Goal: Task Accomplishment & Management: Complete application form

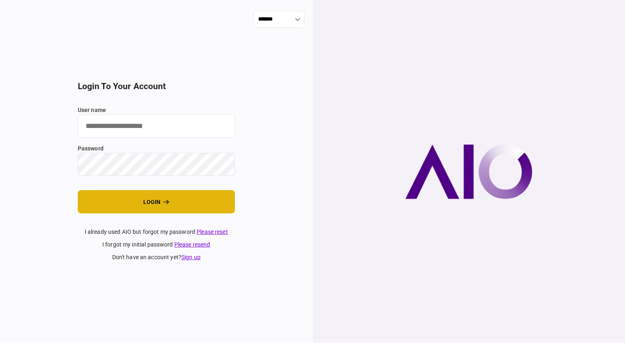
type input "********"
click at [161, 196] on button "login" at bounding box center [156, 201] width 157 height 23
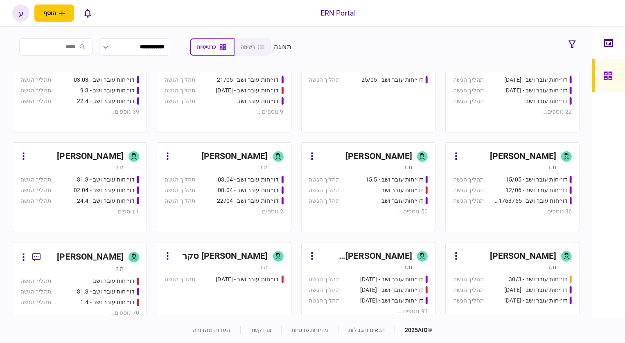
scroll to position [149, 0]
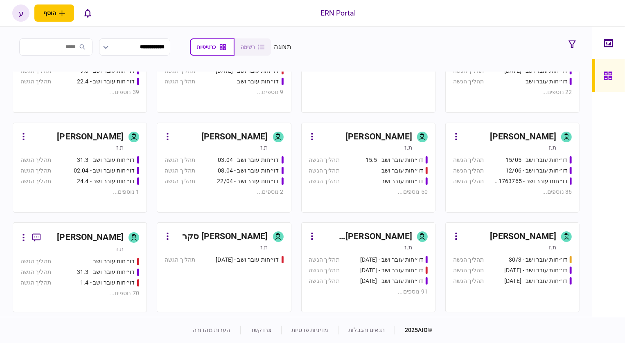
click at [89, 232] on div "[PERSON_NAME]" at bounding box center [90, 237] width 67 height 13
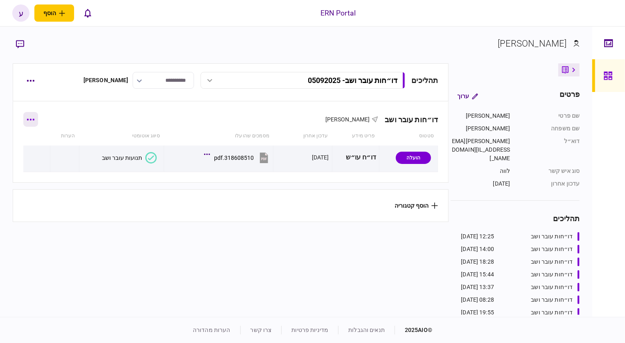
click at [36, 122] on button "button" at bounding box center [30, 119] width 15 height 15
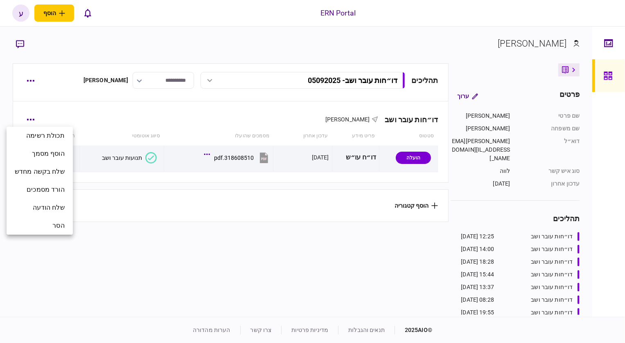
click at [22, 82] on div at bounding box center [312, 171] width 625 height 343
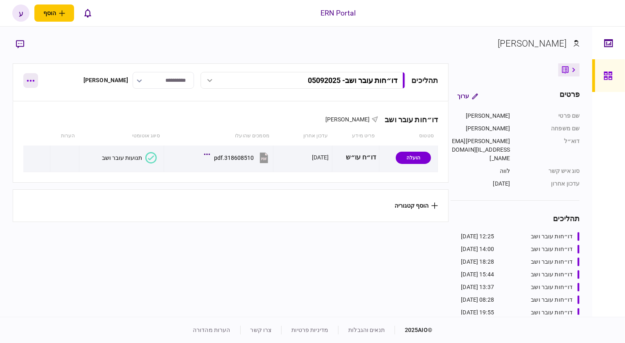
click at [27, 80] on icon "button" at bounding box center [31, 81] width 8 height 2
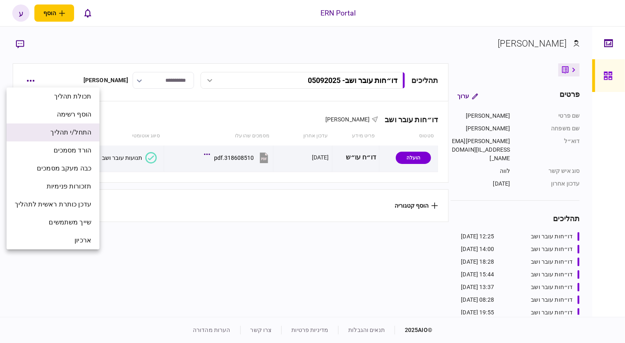
click at [74, 134] on span "התחל/י תהליך" at bounding box center [70, 133] width 41 height 10
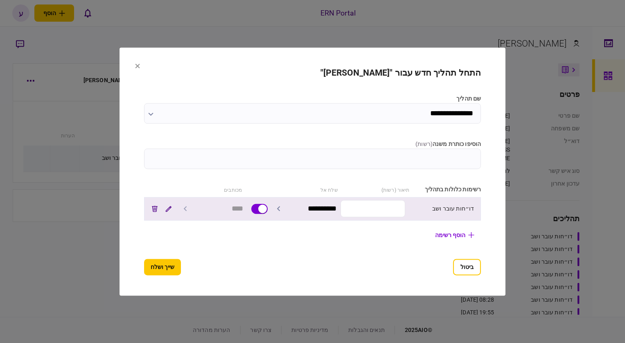
click at [360, 212] on input "text" at bounding box center [372, 209] width 65 height 17
type input "********"
click at [386, 203] on input "********" at bounding box center [372, 209] width 65 height 17
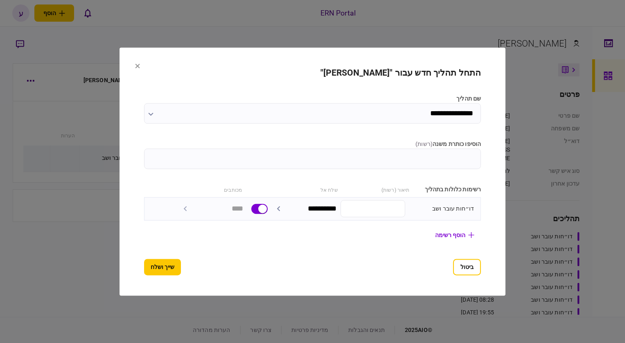
click at [465, 156] on input "הוסיפו כותרת משנה ( רשות )" at bounding box center [312, 159] width 337 height 20
paste input "********"
type input "********"
click at [144, 265] on button "שייך ושלח" at bounding box center [162, 267] width 37 height 16
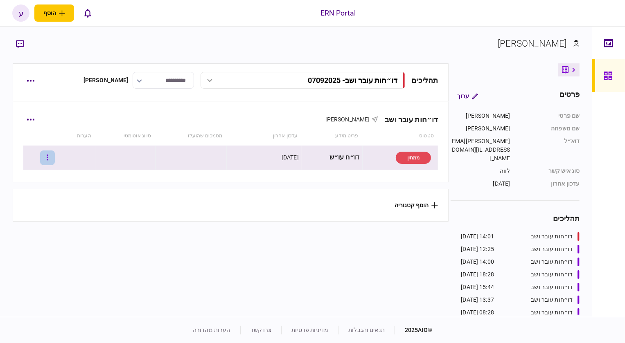
click at [48, 160] on icon "button" at bounding box center [48, 158] width 2 height 8
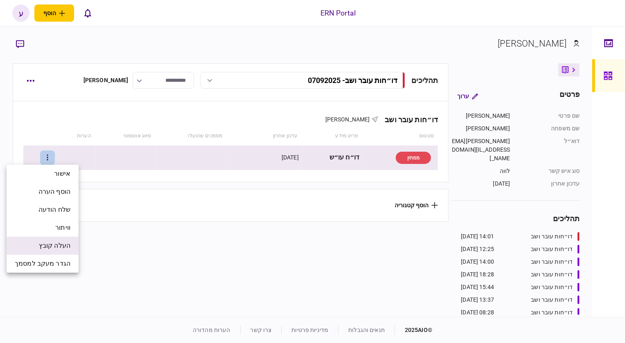
click at [47, 252] on li "העלה קובץ" at bounding box center [43, 246] width 72 height 18
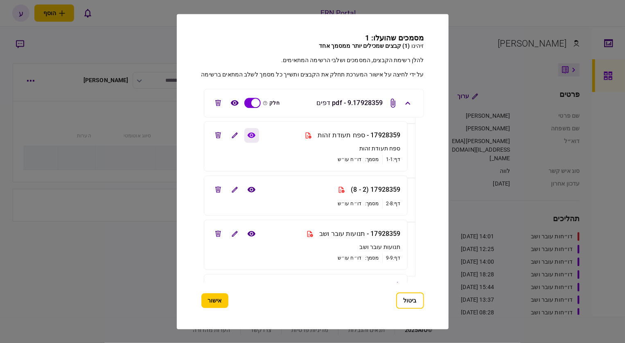
click at [252, 136] on icon "view file" at bounding box center [251, 135] width 9 height 6
click at [218, 136] on icon "edit file" at bounding box center [218, 135] width 6 height 6
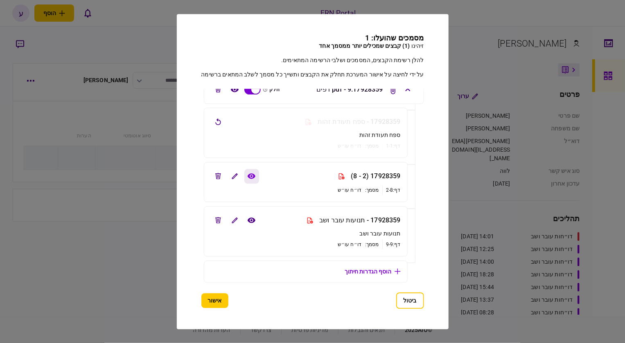
click at [248, 176] on icon "view file" at bounding box center [251, 176] width 9 height 6
click at [249, 220] on icon "view file" at bounding box center [251, 220] width 9 height 6
click at [219, 297] on button "אישור" at bounding box center [214, 300] width 27 height 15
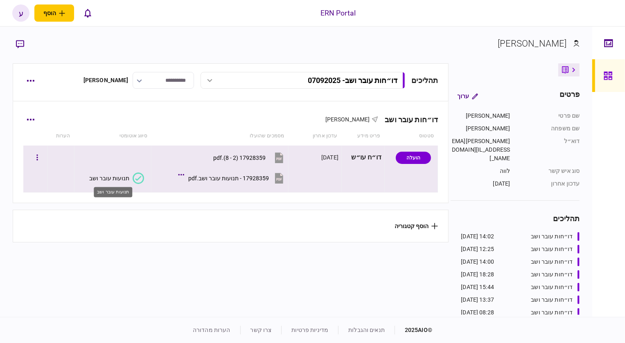
click at [128, 176] on div "תנועות עובר ושב" at bounding box center [109, 178] width 40 height 7
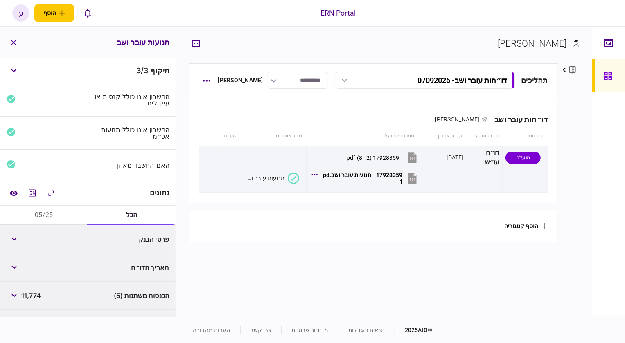
click at [49, 217] on button "05/25" at bounding box center [44, 216] width 88 height 20
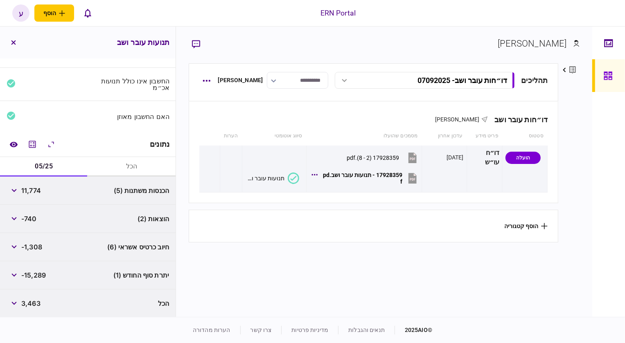
scroll to position [49, 0]
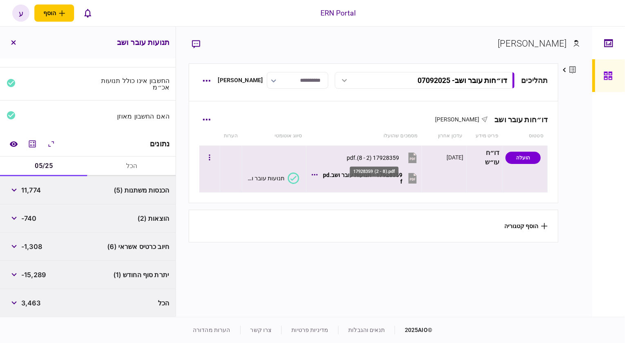
click at [379, 159] on div "17928359 (2 - 8).pdf" at bounding box center [373, 158] width 52 height 7
click at [210, 164] on button "button" at bounding box center [209, 158] width 15 height 15
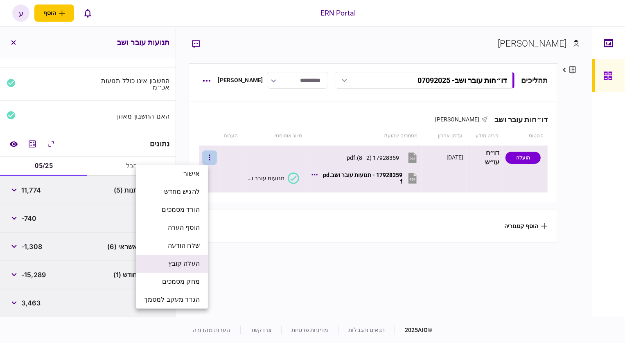
click at [192, 262] on span "העלה קובץ" at bounding box center [184, 264] width 32 height 10
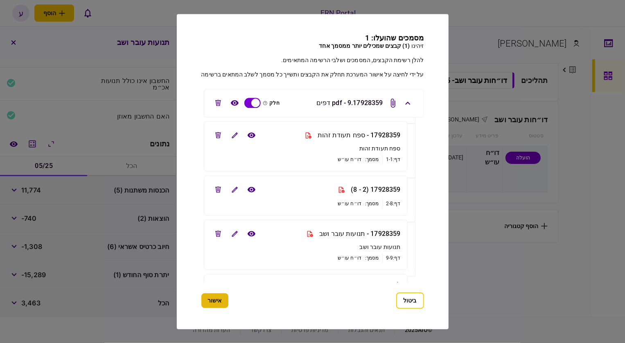
click at [215, 298] on button "אישור" at bounding box center [214, 300] width 27 height 15
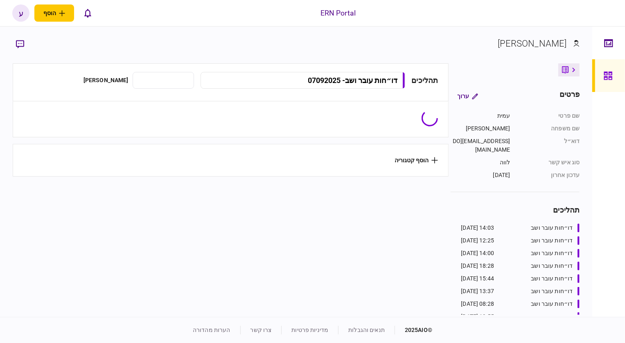
type input "**********"
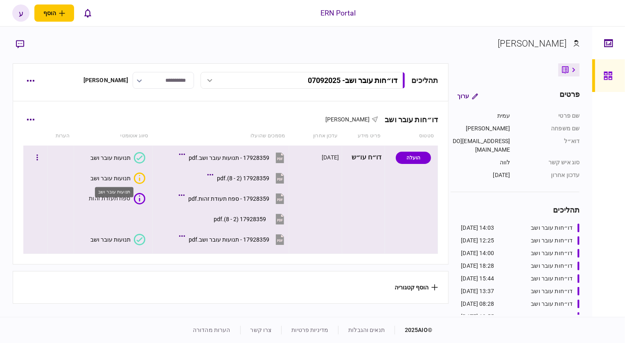
click at [124, 178] on div "תנועות עובר ושב" at bounding box center [110, 178] width 40 height 7
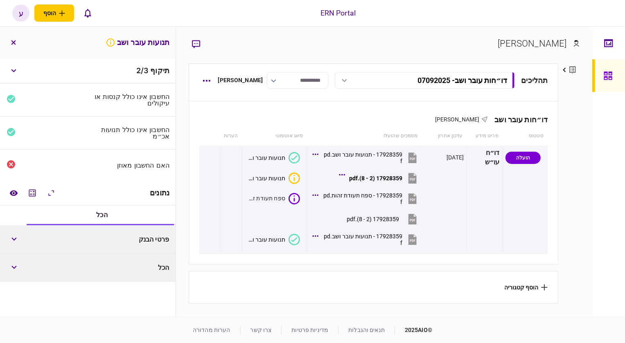
click at [143, 234] on div "פרטי הבנק" at bounding box center [130, 239] width 78 height 15
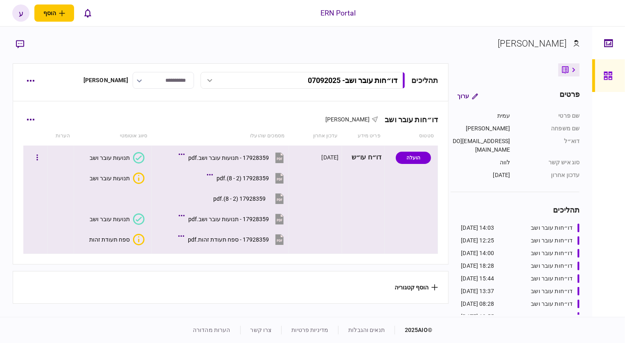
click at [133, 156] on button "תנועות עובר ושב" at bounding box center [117, 157] width 55 height 11
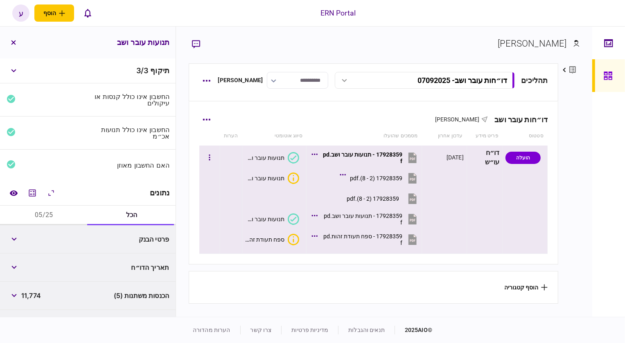
drag, startPoint x: 253, startPoint y: 178, endPoint x: 276, endPoint y: 230, distance: 56.4
click at [249, 234] on td "תנועות עובר ושב תנועות עובר ושב תנועות עובר ושב ספח תעודת זהות" at bounding box center [274, 200] width 64 height 108
click at [287, 225] on button "תנועות עובר ושב" at bounding box center [272, 219] width 54 height 11
